Goal: Obtain resource: Download file/media

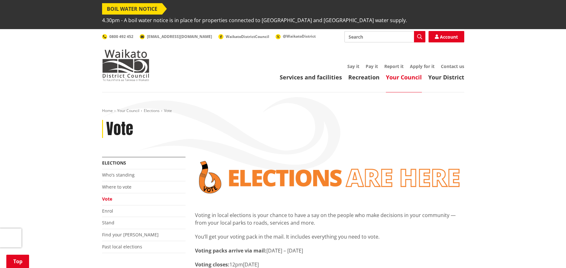
scroll to position [158, 0]
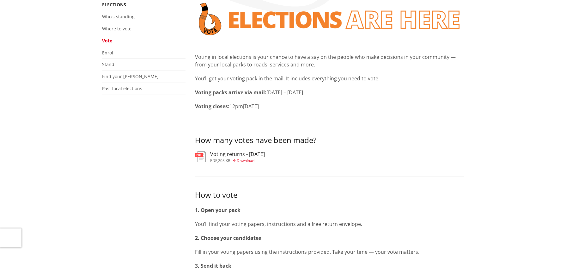
click at [251, 158] on span "Download" at bounding box center [246, 160] width 18 height 5
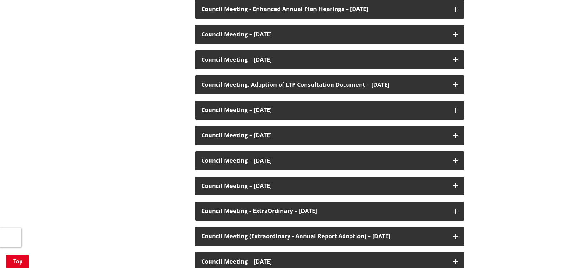
scroll to position [284, 0]
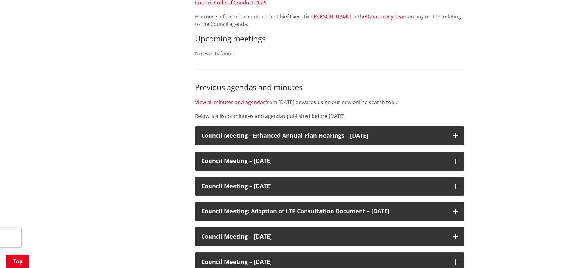
click at [229, 99] on link "View all minutes and agendas" at bounding box center [230, 102] width 70 height 7
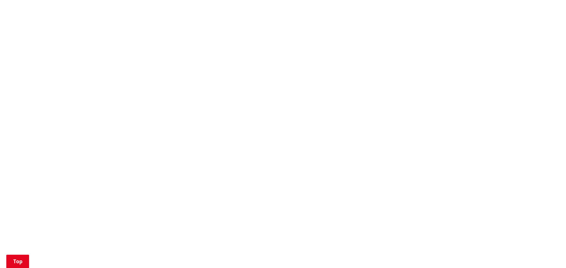
scroll to position [569, 0]
